Goal: Task Accomplishment & Management: Manage account settings

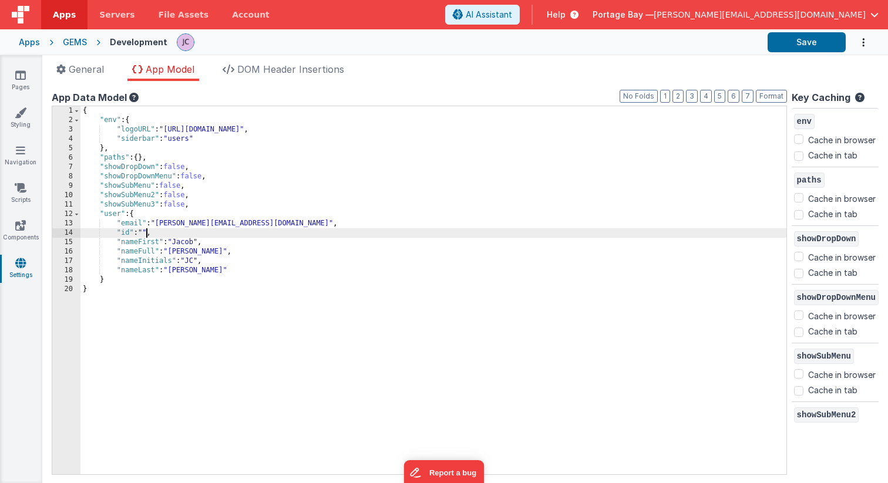
click at [146, 233] on div "{ "env" : { "logoURL" : "[URL][DOMAIN_NAME]" , "siderbar" : "users" } , "paths"…" at bounding box center [433, 299] width 706 height 387
click at [788, 43] on button "Save" at bounding box center [807, 42] width 78 height 20
click at [19, 152] on icon at bounding box center [20, 151] width 9 height 12
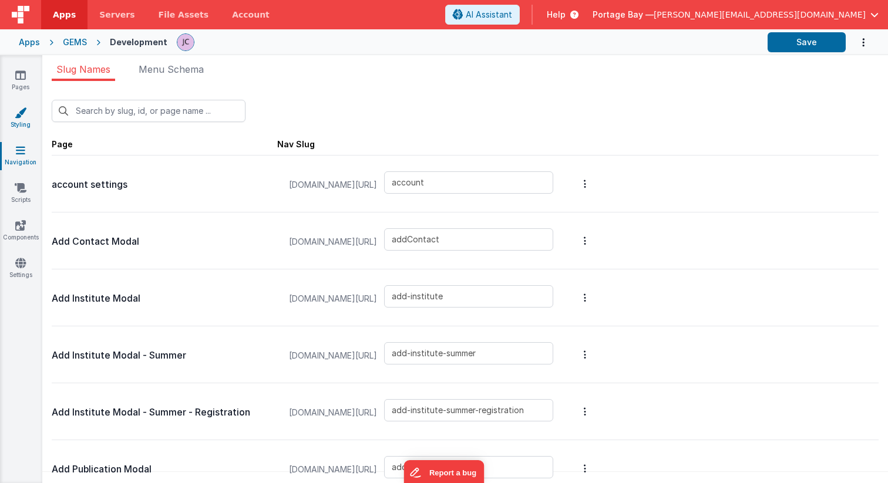
click at [20, 122] on link "Styling" at bounding box center [20, 118] width 42 height 23
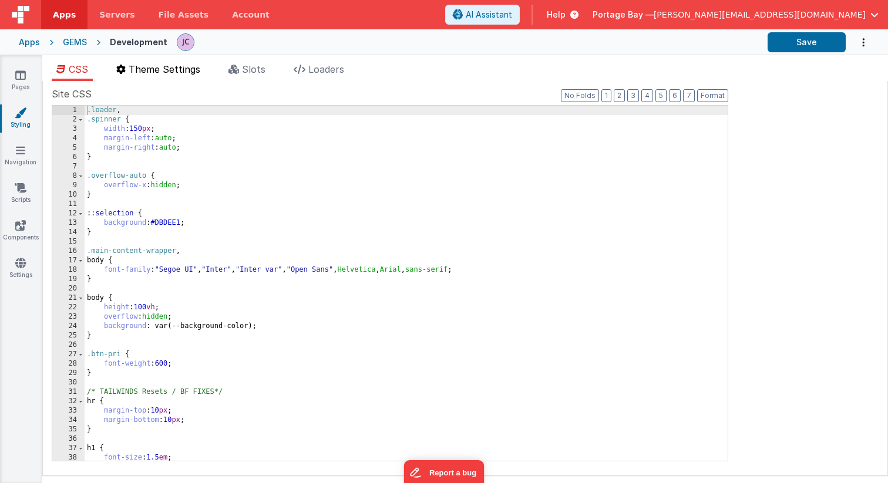
click at [161, 69] on span "Theme Settings" at bounding box center [165, 69] width 72 height 12
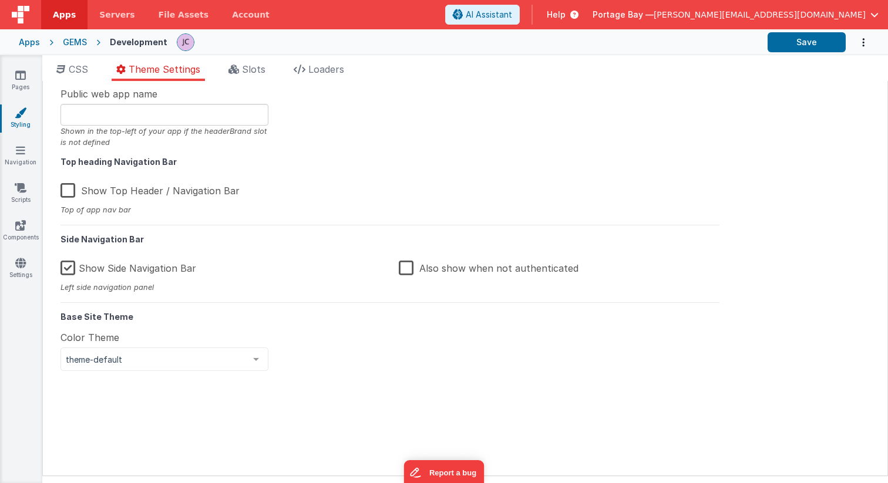
click at [401, 268] on label "Also show when not authenticated" at bounding box center [489, 266] width 180 height 25
click at [0, 0] on input "Also show when not authenticated" at bounding box center [0, 0] width 0 height 0
click at [816, 42] on button "Save" at bounding box center [807, 42] width 78 height 20
